Goal: Information Seeking & Learning: Learn about a topic

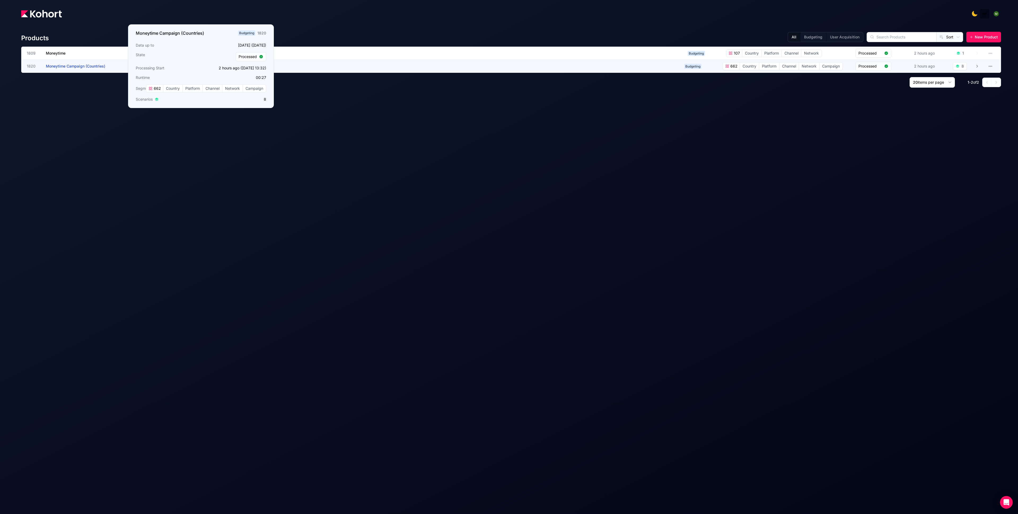
click at [89, 68] on span "Moneytime Campaign (Countries)" at bounding box center [75, 66] width 59 height 5
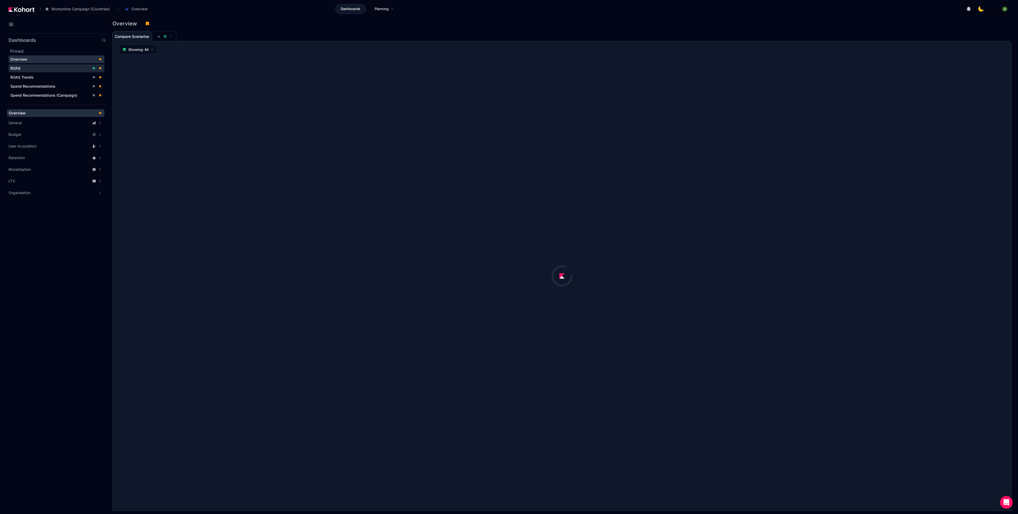
click at [35, 71] on span "ROAS" at bounding box center [56, 68] width 96 height 8
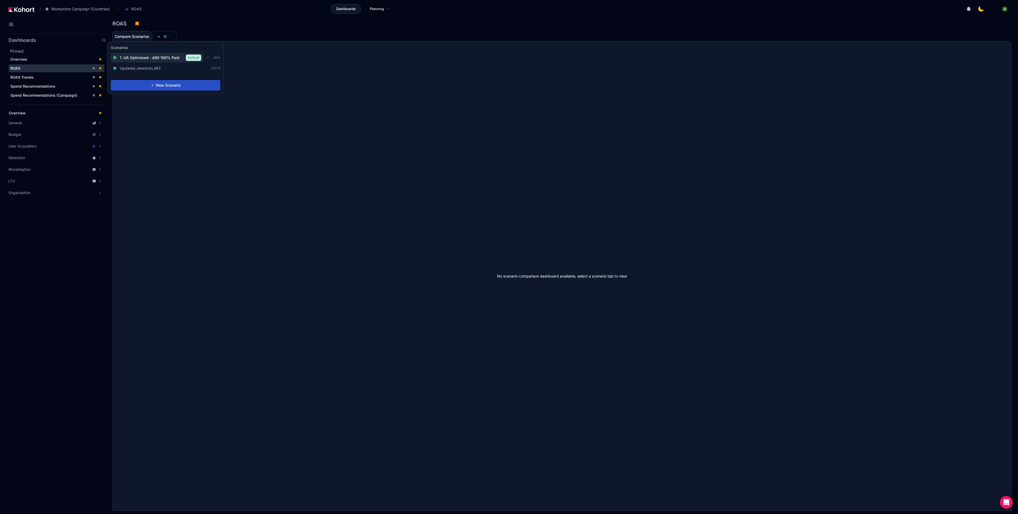
click at [162, 55] on div "1. UA Optimised - d90 100% Paid Default" at bounding box center [157, 58] width 88 height 6
click at [281, 22] on div "ROAS" at bounding box center [559, 24] width 895 height 8
